Goal: Find specific page/section: Find specific page/section

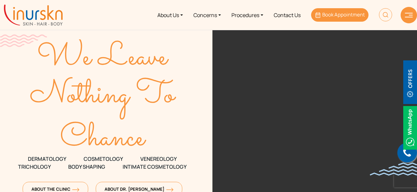
click at [330, 17] on span "Book Appointment" at bounding box center [343, 14] width 43 height 7
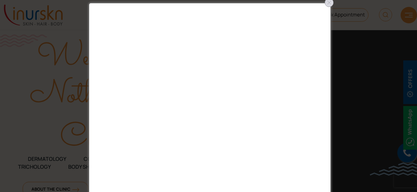
click at [329, 5] on div at bounding box center [329, 2] width 10 height 10
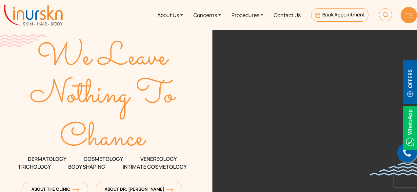
click at [379, 2] on nav "About Us Concerns Procedures Contact Us Book Appointment" at bounding box center [208, 15] width 417 height 30
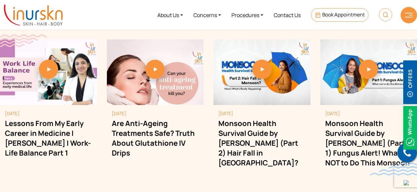
scroll to position [1787, 0]
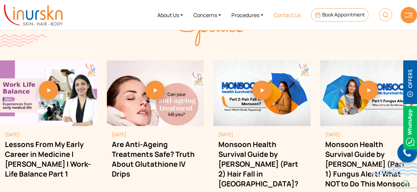
click at [280, 14] on link "Contact Us" at bounding box center [286, 15] width 37 height 25
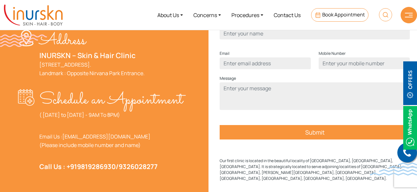
scroll to position [229, 0]
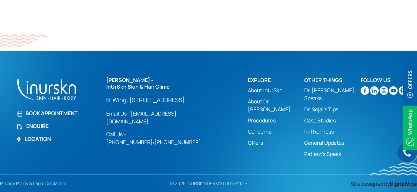
scroll to position [518, 0]
click at [33, 127] on link "Enquire" at bounding box center [57, 126] width 82 height 8
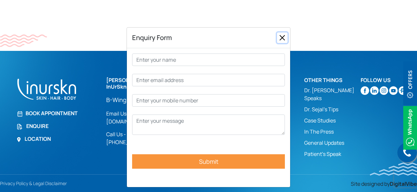
click at [281, 35] on button "Close" at bounding box center [282, 37] width 10 height 10
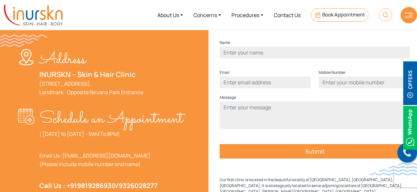
scroll to position [0, 0]
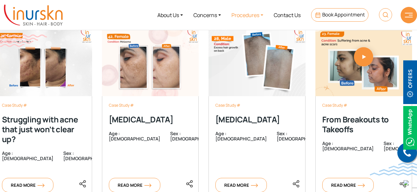
scroll to position [2049, 0]
